Goal: Use online tool/utility: Utilize a website feature to perform a specific function

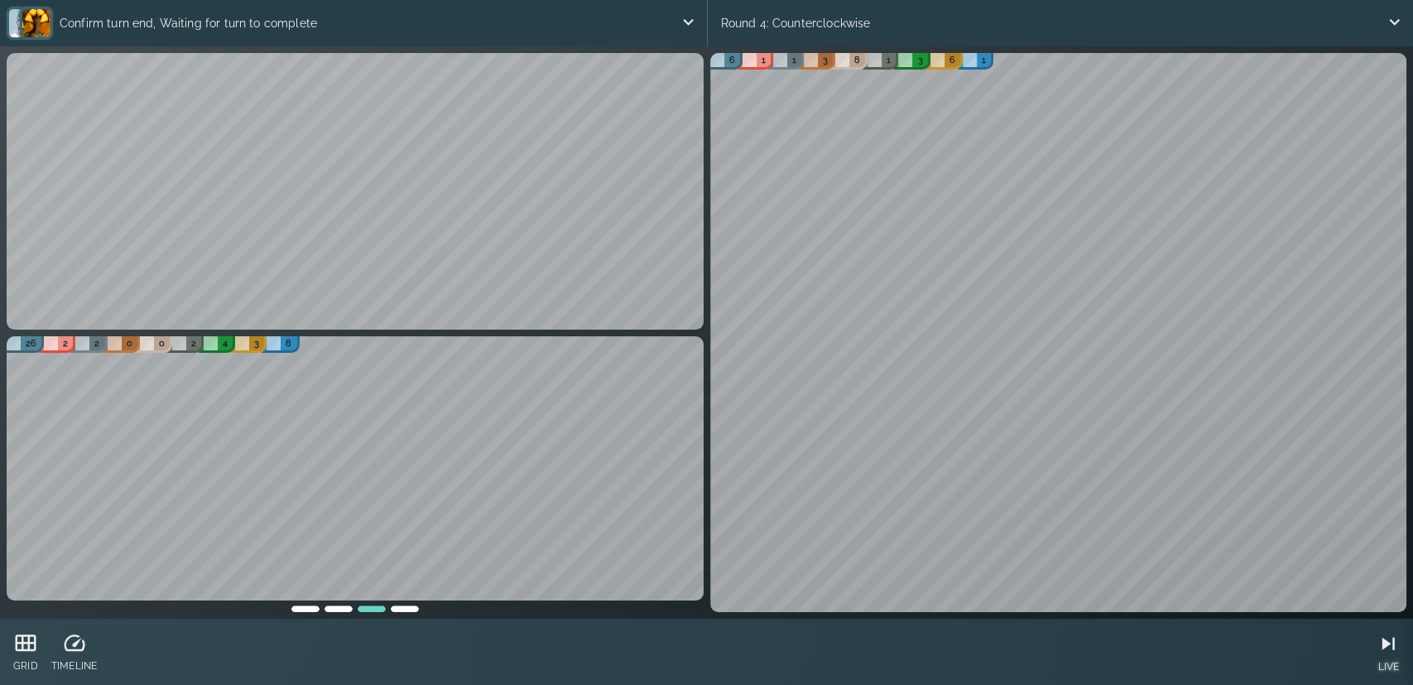
click at [1385, 647] on icon at bounding box center [1388, 643] width 25 height 25
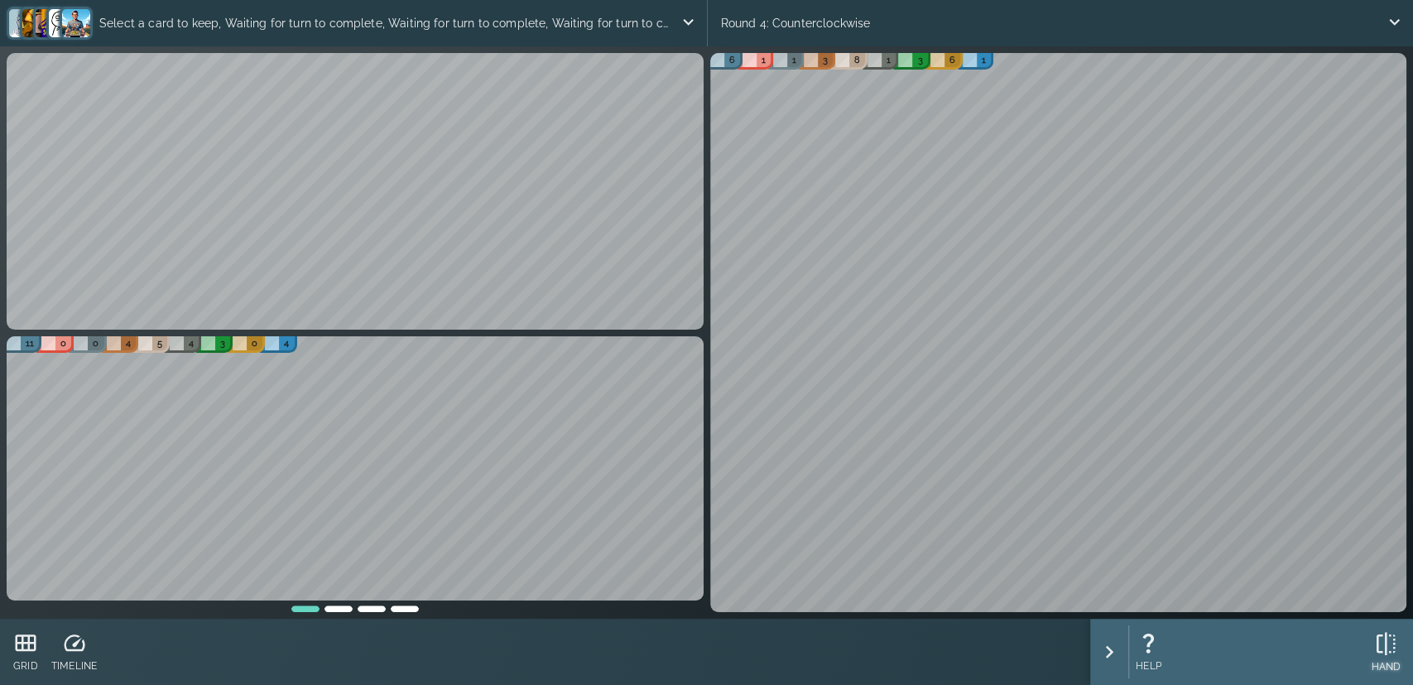
click at [1388, 651] on icon at bounding box center [1385, 643] width 25 height 25
click at [1377, 658] on div "HAND" at bounding box center [1386, 652] width 30 height 53
click at [1392, 656] on div "HAND" at bounding box center [1386, 652] width 30 height 53
click at [1398, 656] on div "CONFIRM" at bounding box center [1377, 652] width 46 height 53
click at [1379, 649] on icon at bounding box center [1385, 643] width 25 height 25
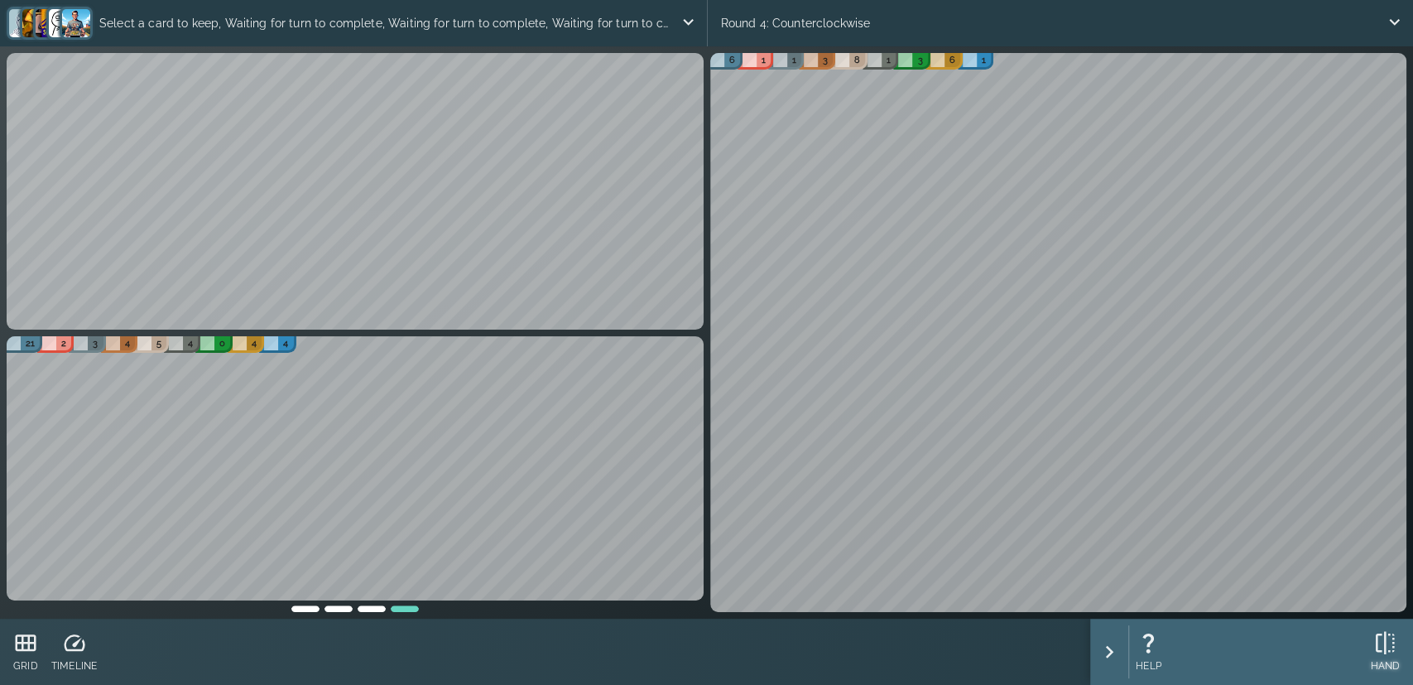
click at [1387, 642] on icon at bounding box center [1385, 642] width 25 height 25
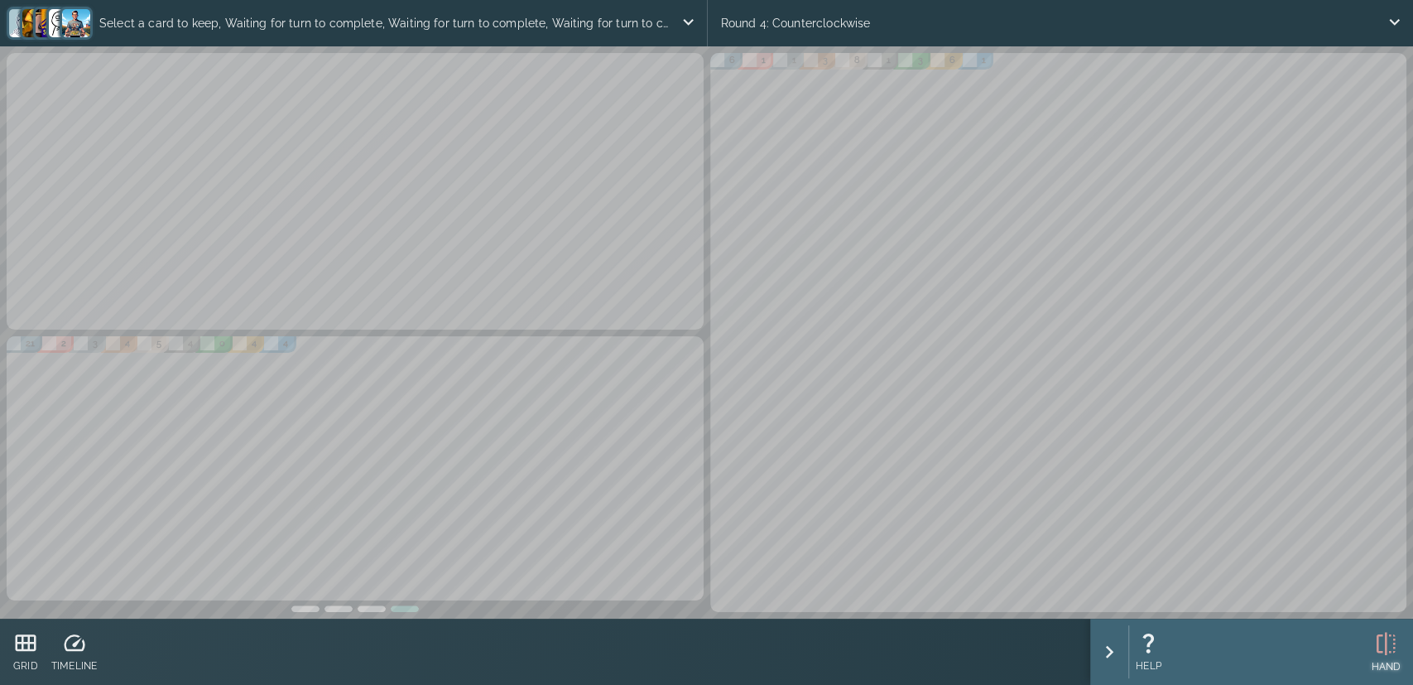
click at [1387, 642] on icon at bounding box center [1385, 643] width 25 height 25
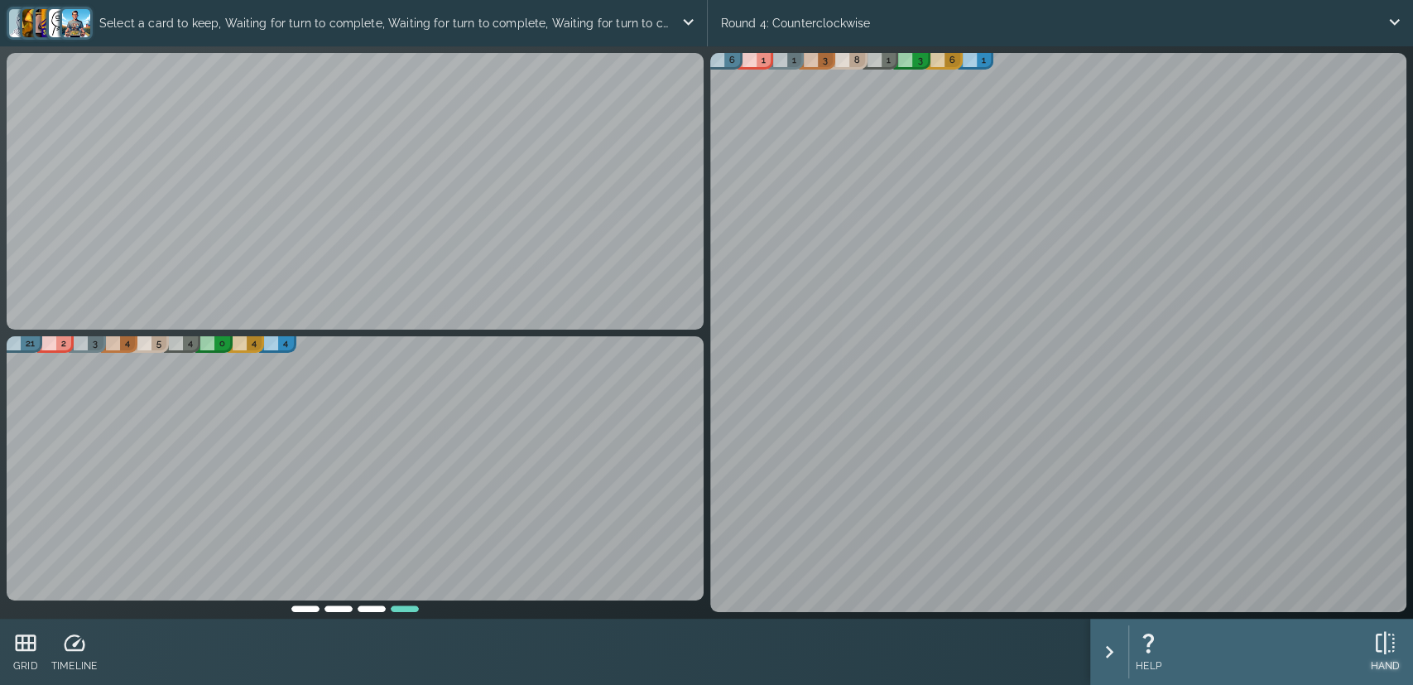
click at [1375, 654] on icon at bounding box center [1385, 642] width 25 height 25
click at [1349, 637] on div "CONFIRM" at bounding box center [1378, 652] width 60 height 66
